Goal: Information Seeking & Learning: Understand process/instructions

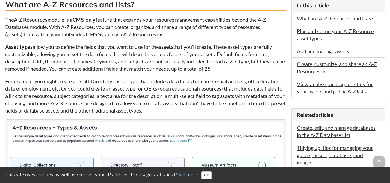
scroll to position [131, 0]
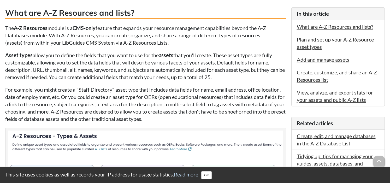
click at [78, 86] on p "For example, you might create a "Staff Directory" asset type that includes data…" at bounding box center [145, 104] width 281 height 37
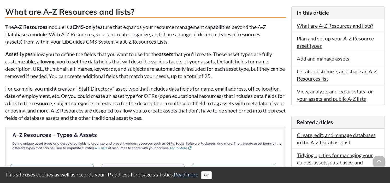
click at [82, 75] on p "Asset types allow you to define the fields that you want to use for the assets …" at bounding box center [145, 64] width 281 height 29
click at [135, 75] on p "Asset types allow you to define the fields that you want to use for the assets …" at bounding box center [145, 64] width 281 height 29
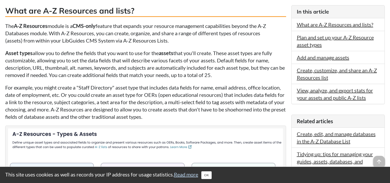
click at [29, 88] on p "For example, you might create a "Staff Directory" asset type that includes data…" at bounding box center [145, 102] width 281 height 37
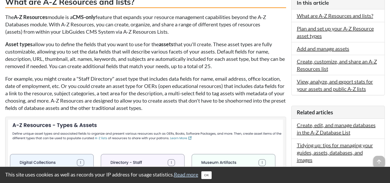
scroll to position [143, 0]
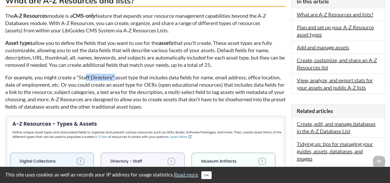
drag, startPoint x: 87, startPoint y: 78, endPoint x: 117, endPoint y: 77, distance: 29.8
click at [117, 77] on p "For example, you might create a "Staff Directory" asset type that includes data…" at bounding box center [145, 92] width 281 height 37
click at [118, 80] on p "For example, you might create a "Staff Directory" asset type that includes data…" at bounding box center [145, 92] width 281 height 37
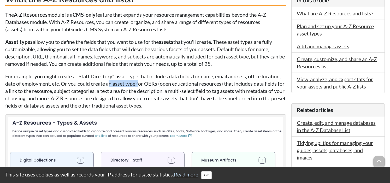
drag, startPoint x: 121, startPoint y: 84, endPoint x: 142, endPoint y: 83, distance: 20.6
click at [142, 83] on p "For example, you might create a "Staff Directory" asset type that includes data…" at bounding box center [145, 91] width 281 height 37
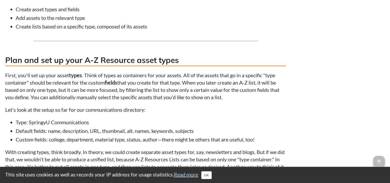
scroll to position [757, 0]
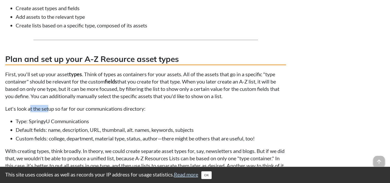
drag, startPoint x: 31, startPoint y: 112, endPoint x: 50, endPoint y: 112, distance: 19.3
click at [50, 112] on p "Let's look at the setup so far for our communications directory:" at bounding box center [145, 108] width 281 height 7
drag, startPoint x: 70, startPoint y: 111, endPoint x: 77, endPoint y: 111, distance: 6.5
click at [76, 111] on p "Let's look at the setup so far for our communications directory:" at bounding box center [145, 108] width 281 height 7
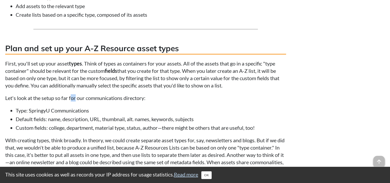
scroll to position [786, 0]
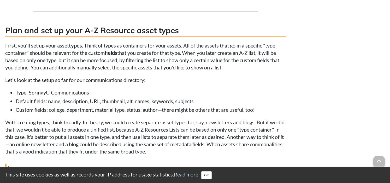
click at [32, 96] on li "Type: SpringyU Communications" at bounding box center [151, 92] width 270 height 7
drag, startPoint x: 32, startPoint y: 96, endPoint x: 79, endPoint y: 95, distance: 47.0
click at [79, 95] on li "Type: SpringyU Communications" at bounding box center [151, 92] width 270 height 7
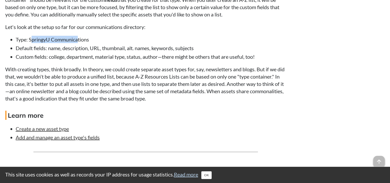
scroll to position [840, 0]
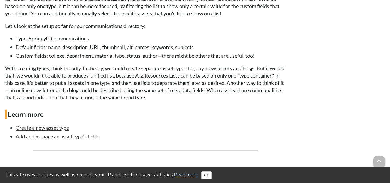
click at [38, 101] on p "With creating types, think broadly. In theory, we could create separate asset t…" at bounding box center [145, 82] width 281 height 37
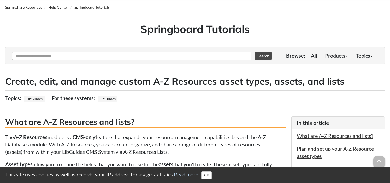
scroll to position [0, 0]
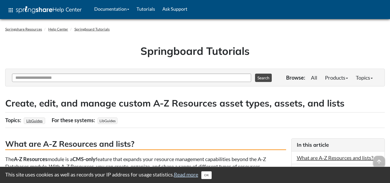
click at [129, 9] on span at bounding box center [128, 9] width 2 height 1
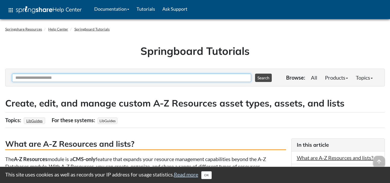
click at [130, 82] on input "Ask Another Question" at bounding box center [131, 78] width 239 height 8
